Goal: Information Seeking & Learning: Learn about a topic

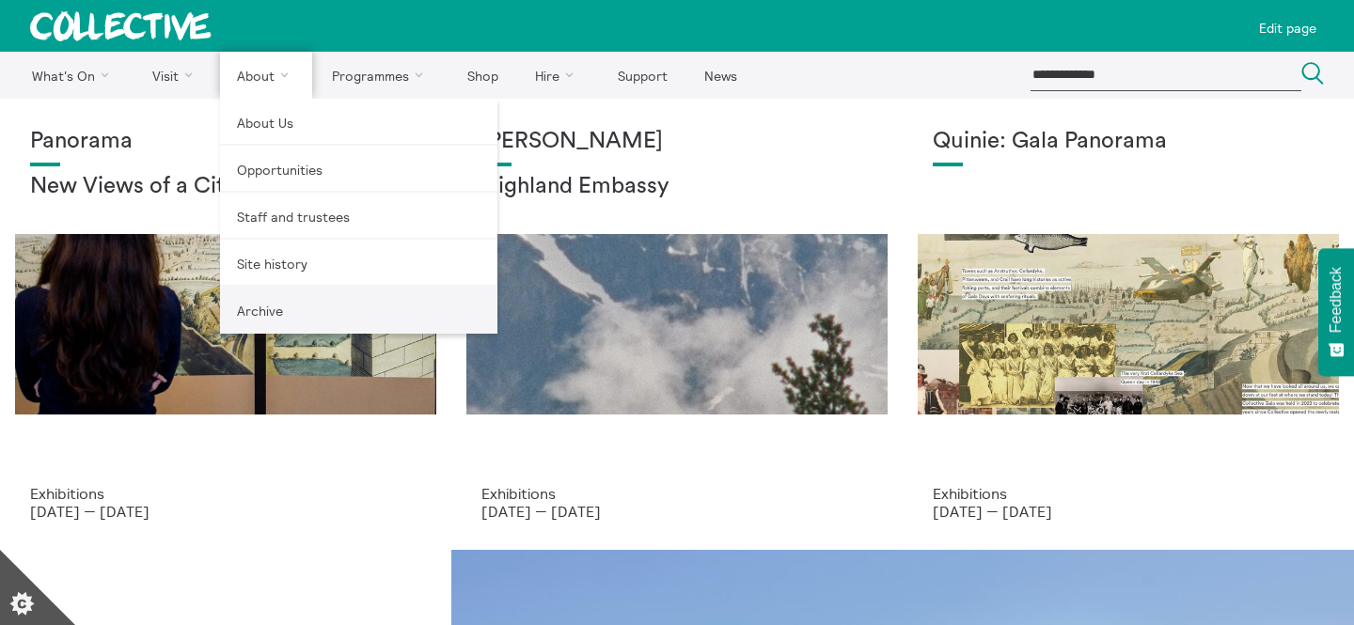
click at [260, 327] on link "Archive" at bounding box center [358, 310] width 277 height 47
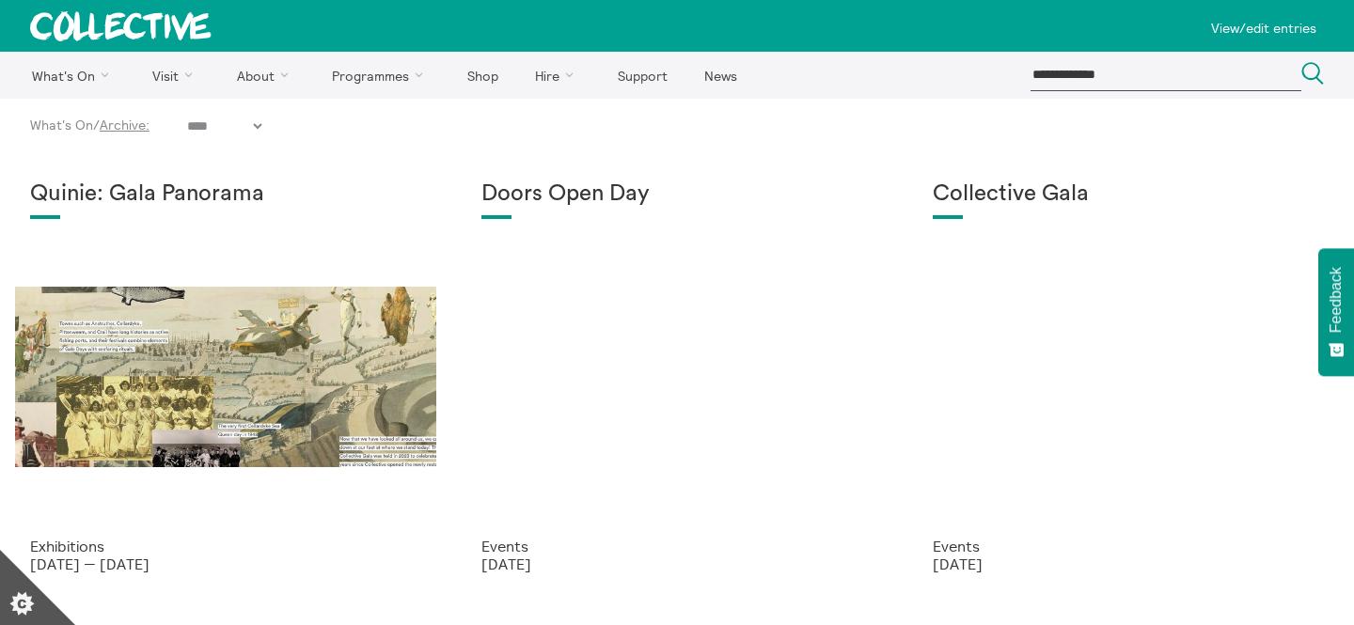
select select "****"
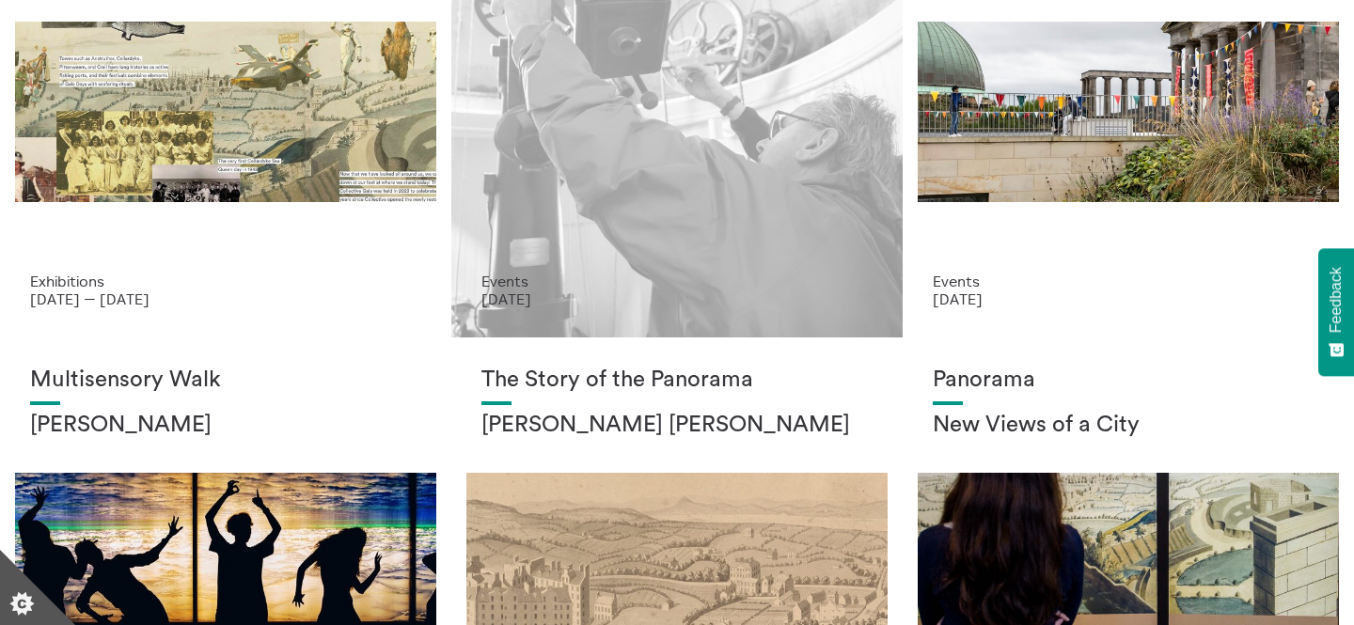
scroll to position [62, 0]
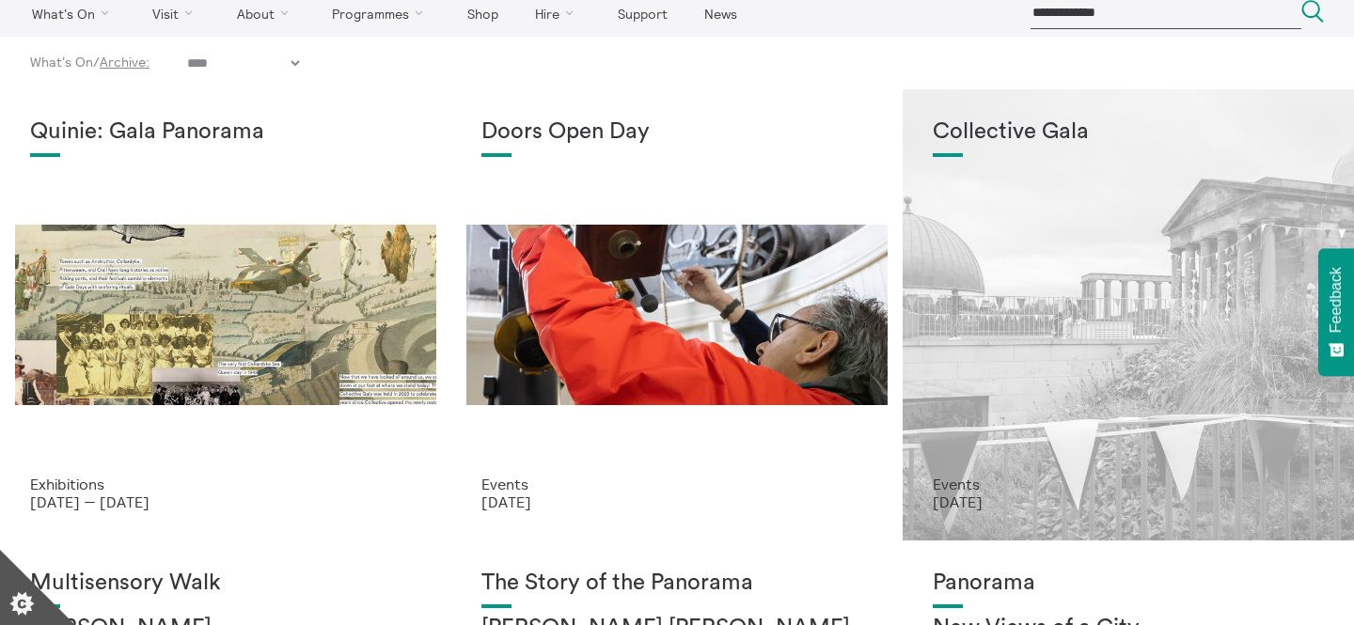
click at [955, 221] on div "Collective Gala" at bounding box center [1128, 297] width 391 height 356
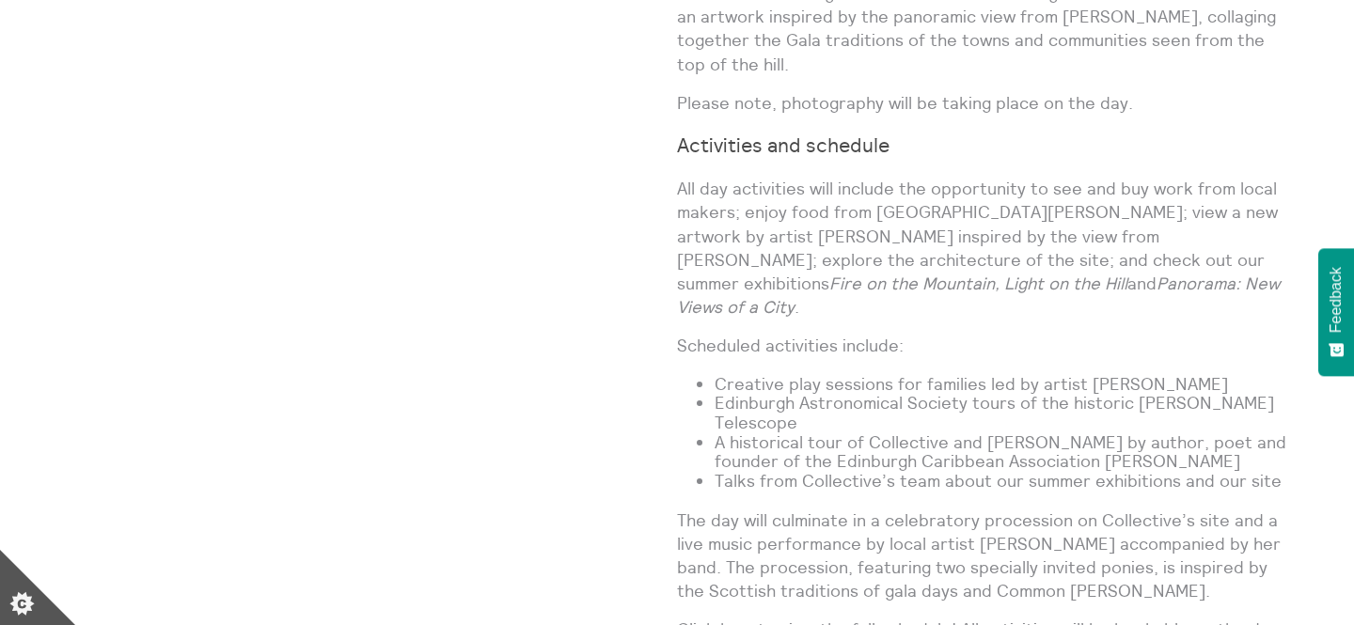
scroll to position [1472, 0]
drag, startPoint x: 966, startPoint y: 324, endPoint x: 689, endPoint y: 327, distance: 276.5
click at [690, 374] on ul "Creative play sessions for families led by artist Seamus Killick Edinburgh Astr…" at bounding box center [985, 432] width 617 height 117
copy li "Edinburgh Astronomical Society"
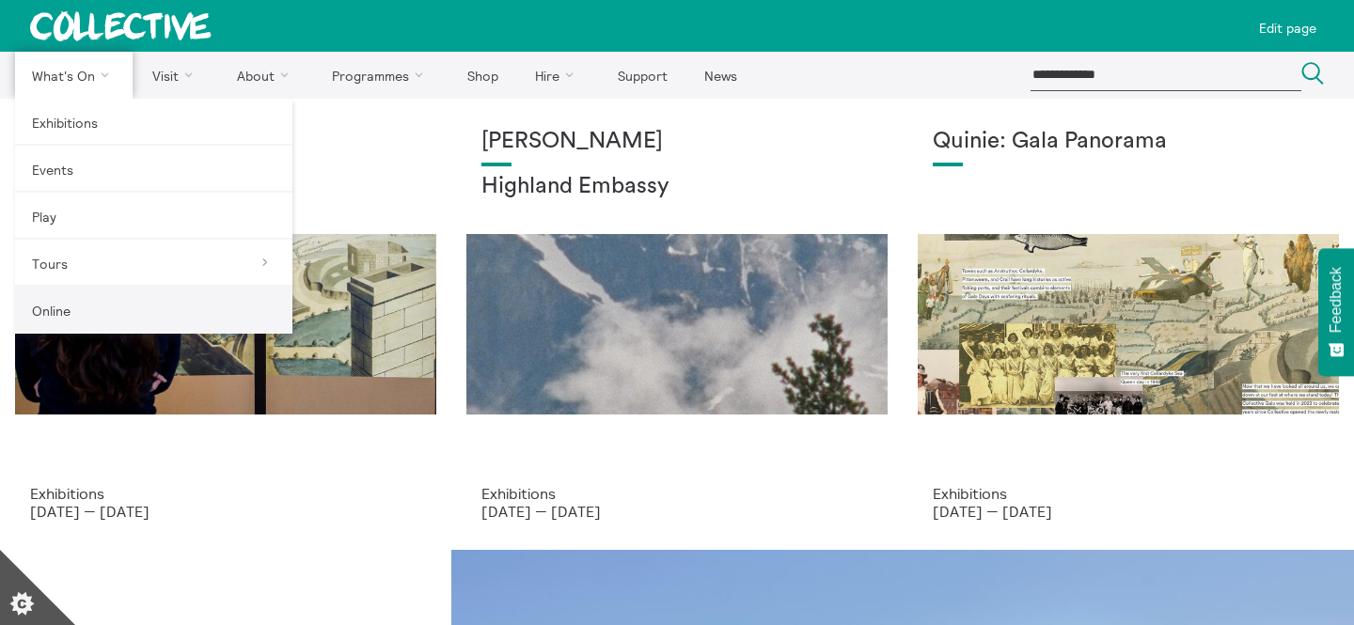
click at [98, 300] on link "Online" at bounding box center [153, 310] width 277 height 47
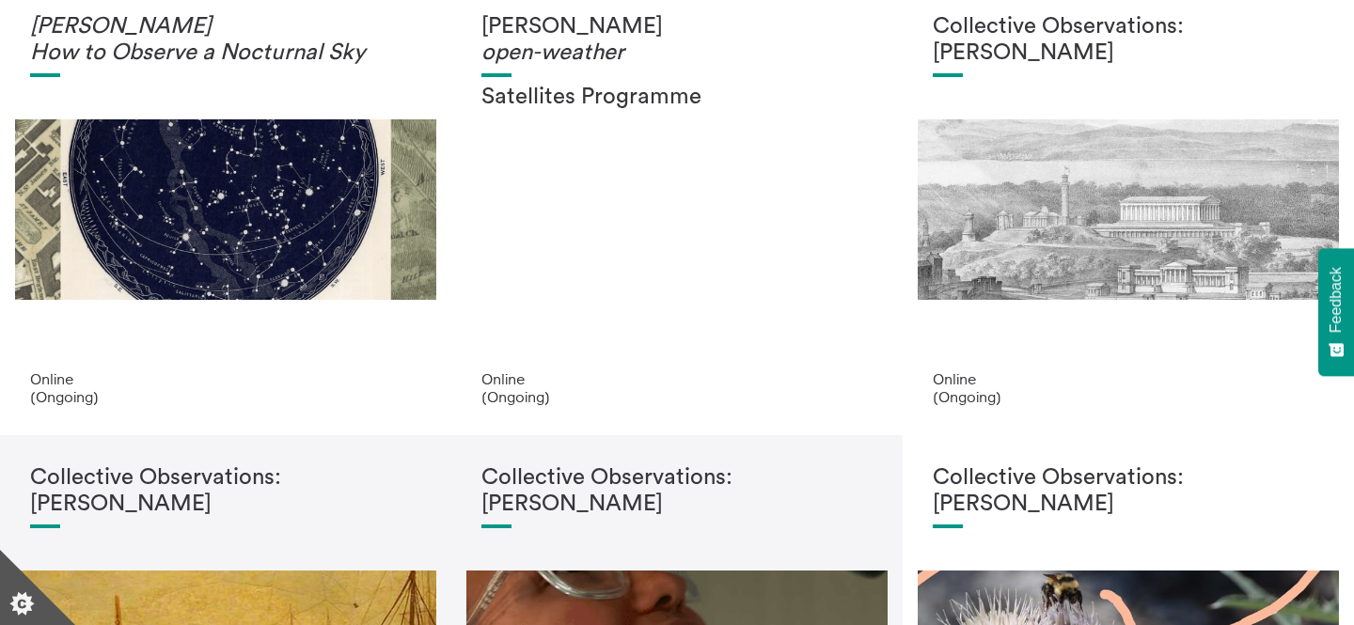
scroll to position [116, 0]
click at [887, 193] on div "Alison Scott open-weather Satellites Programme Online (Ongoing)" at bounding box center [676, 208] width 451 height 451
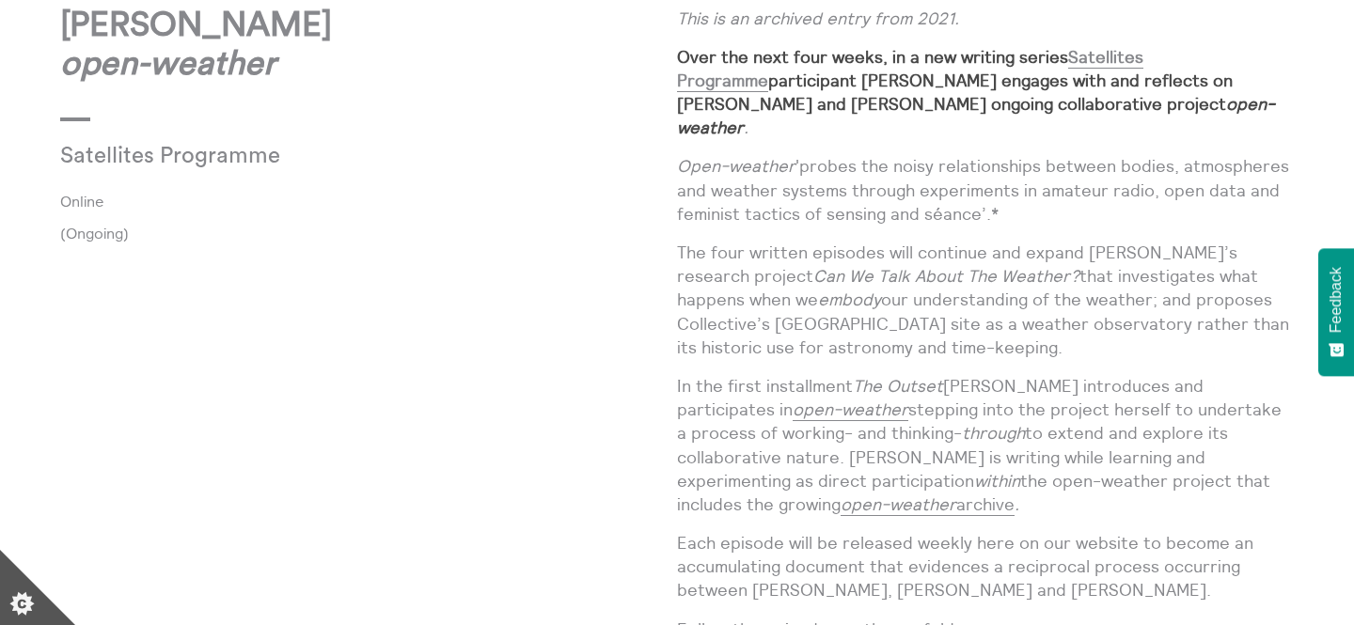
scroll to position [159, 0]
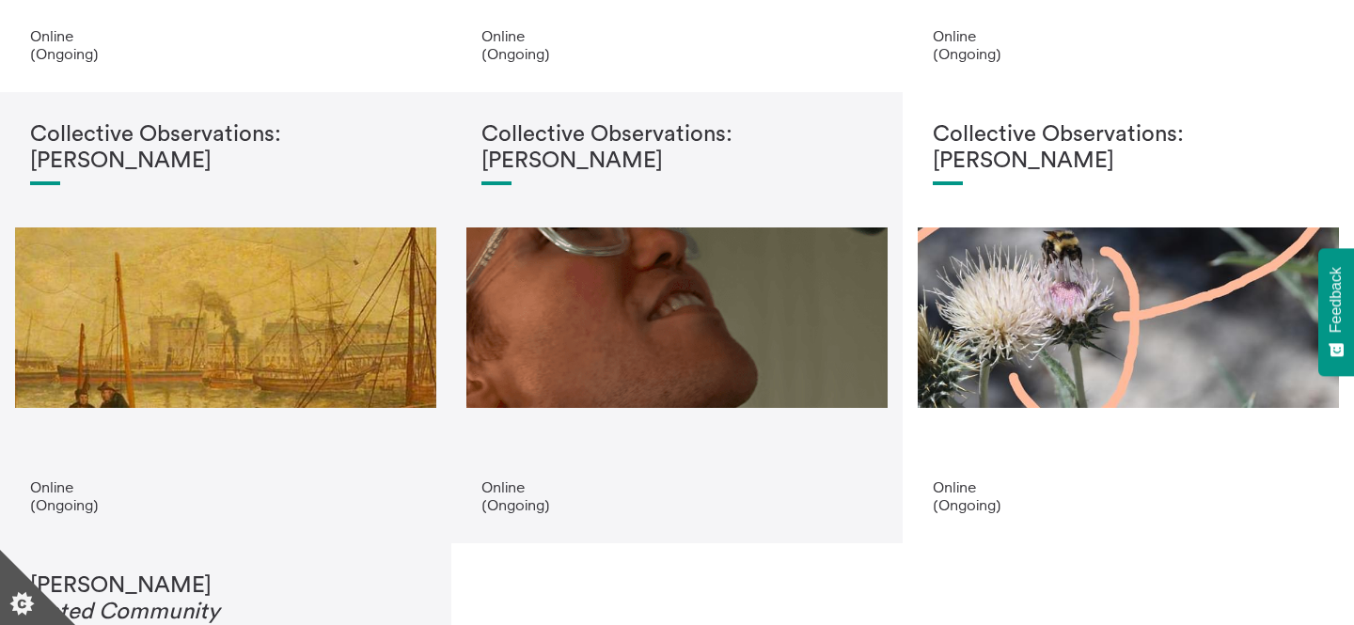
scroll to position [463, 0]
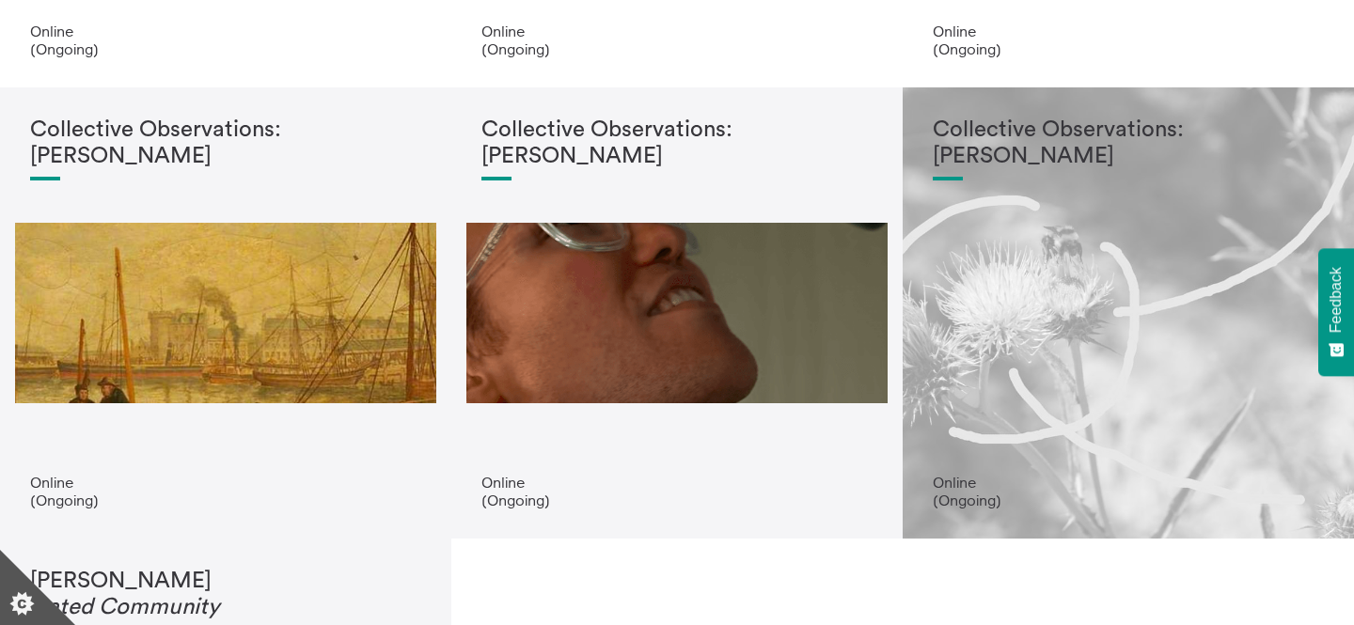
click at [973, 278] on div "Collective Observations: Scott Rogers" at bounding box center [1128, 296] width 391 height 356
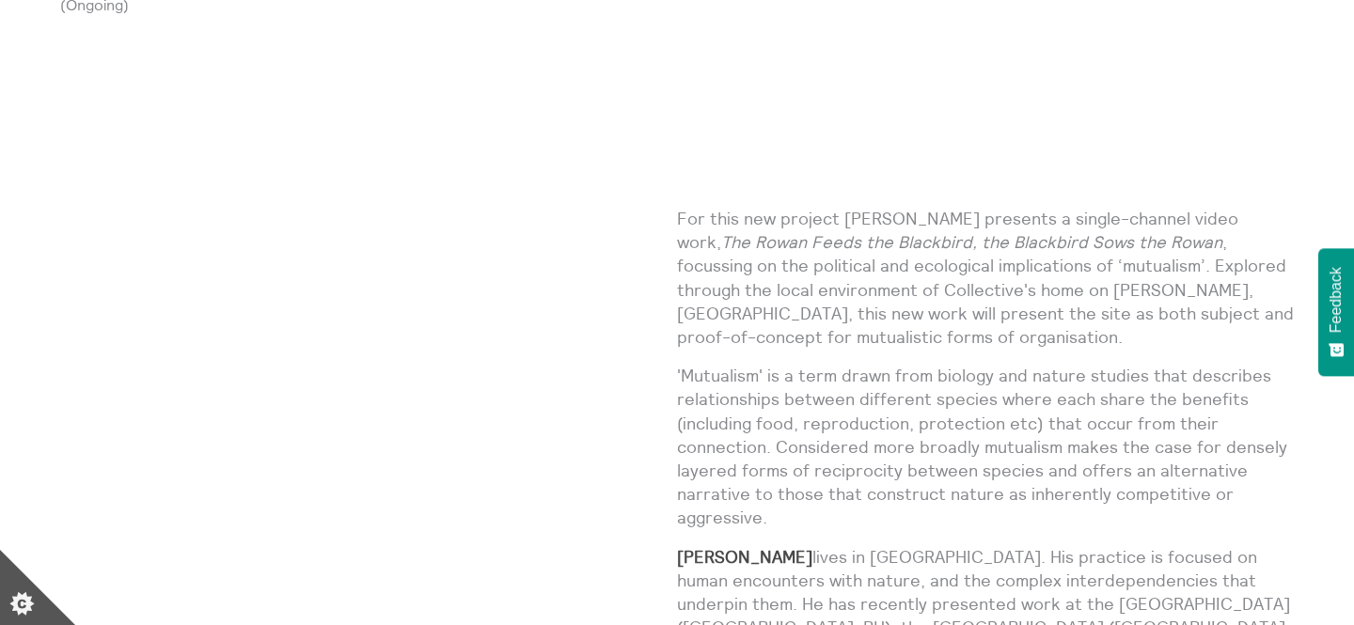
scroll to position [1302, 0]
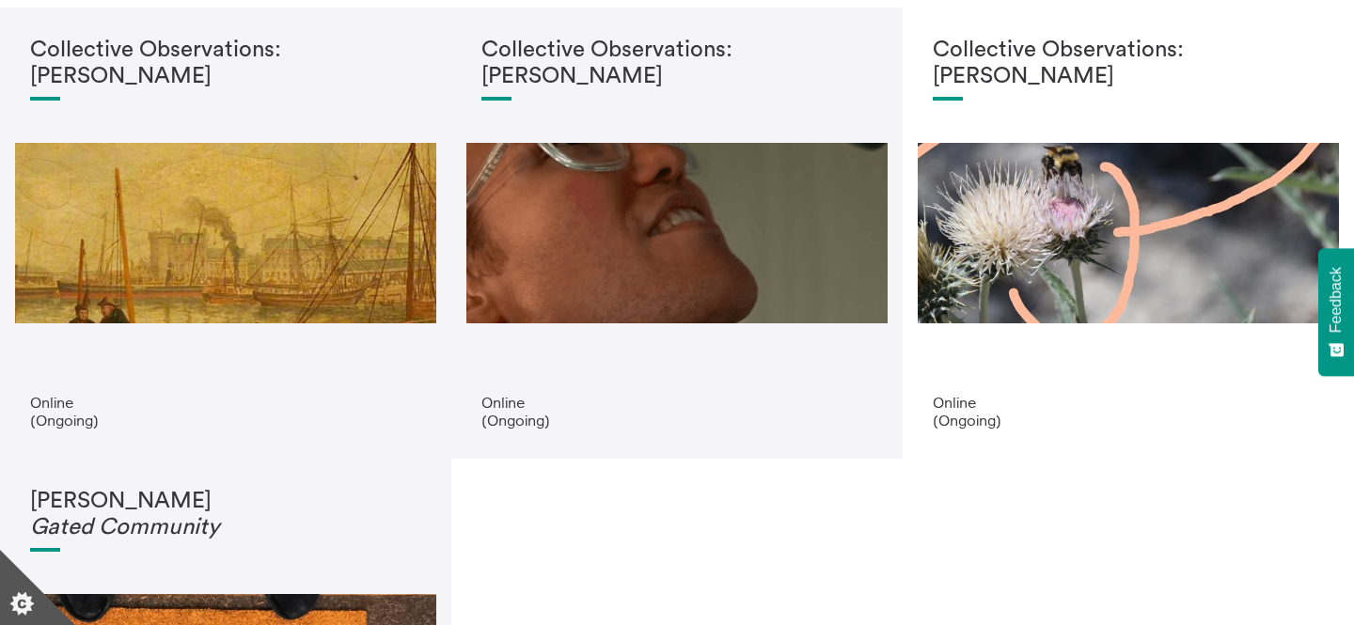
scroll to position [543, 0]
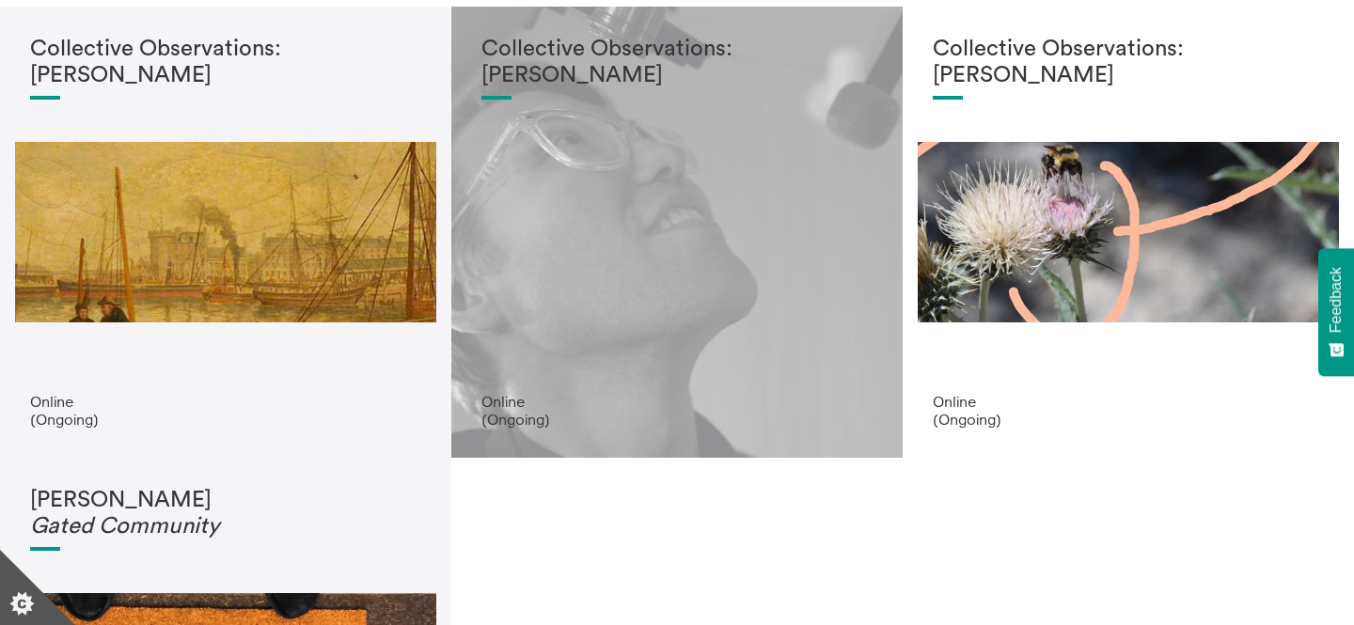
click at [606, 233] on div "Collective Observations: [PERSON_NAME]" at bounding box center [676, 215] width 391 height 356
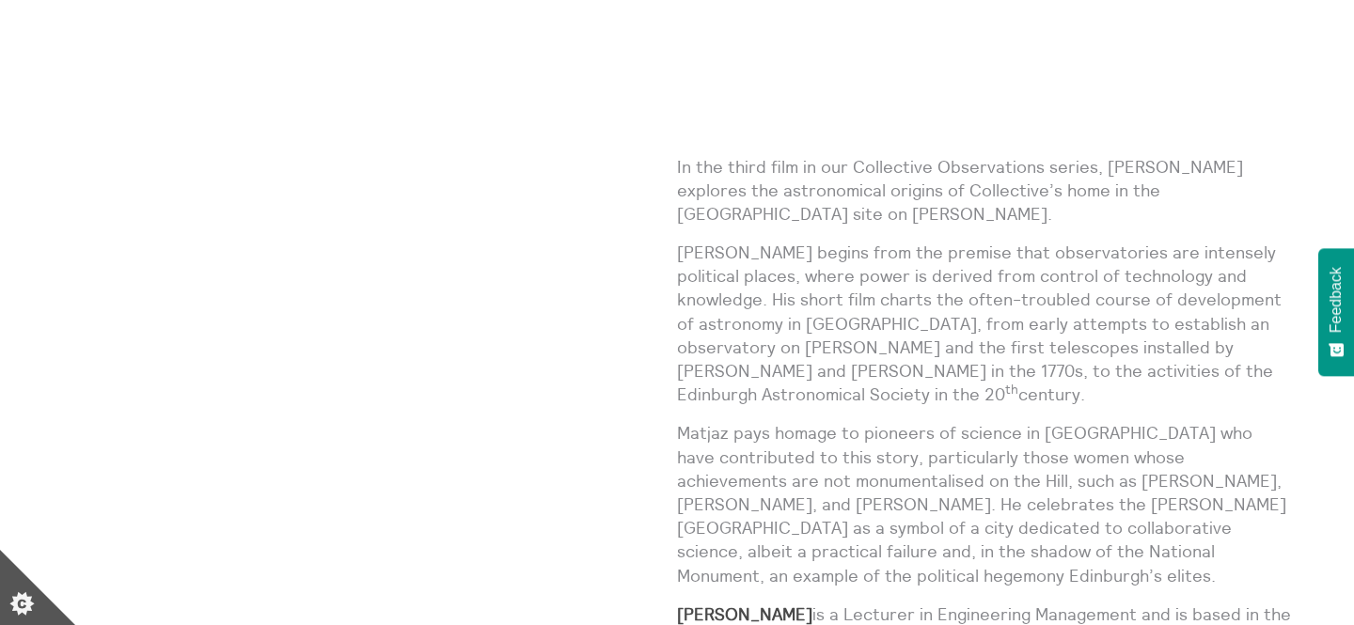
scroll to position [1040, 0]
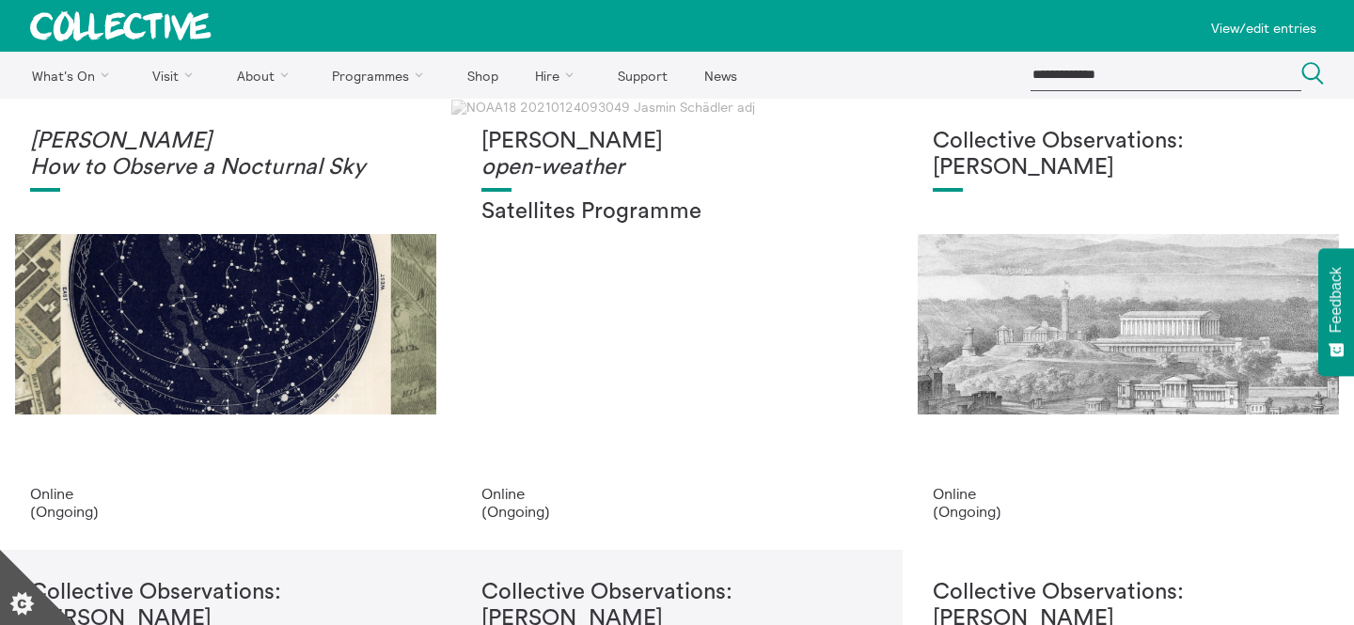
click at [485, 100] on div "[PERSON_NAME] open-weather Satellites Programme Online (Ongoing)" at bounding box center [676, 324] width 451 height 451
